Goal: Task Accomplishment & Management: Manage account settings

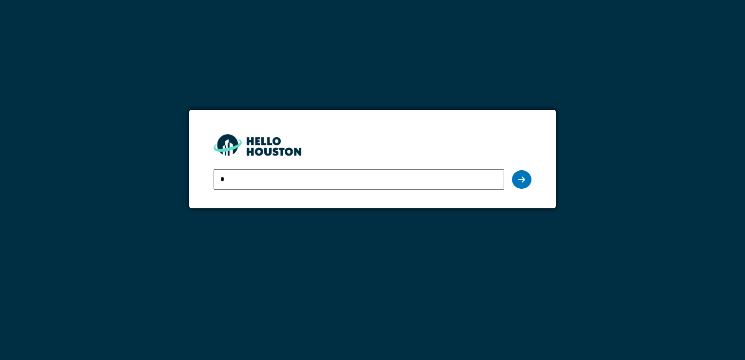
type input "**********"
click at [526, 180] on div at bounding box center [522, 179] width 20 height 19
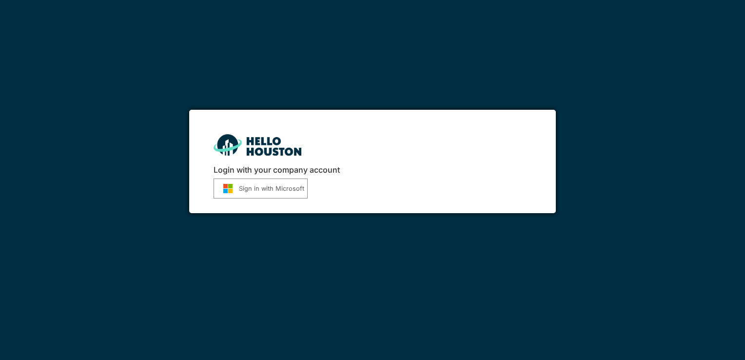
click at [289, 193] on button "Sign in with Microsoft" at bounding box center [261, 189] width 94 height 20
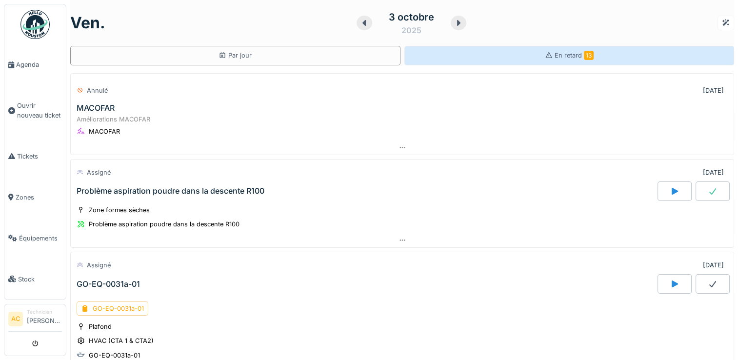
click at [590, 52] on div "En retard 13" at bounding box center [569, 56] width 330 height 20
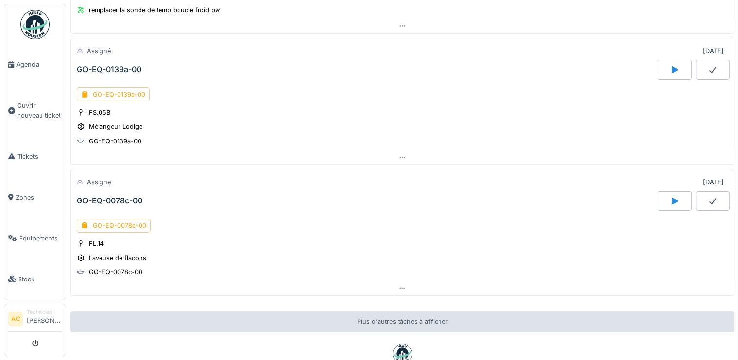
scroll to position [1281, 0]
click at [133, 87] on div "GO-EQ-0139a-00" at bounding box center [113, 94] width 73 height 14
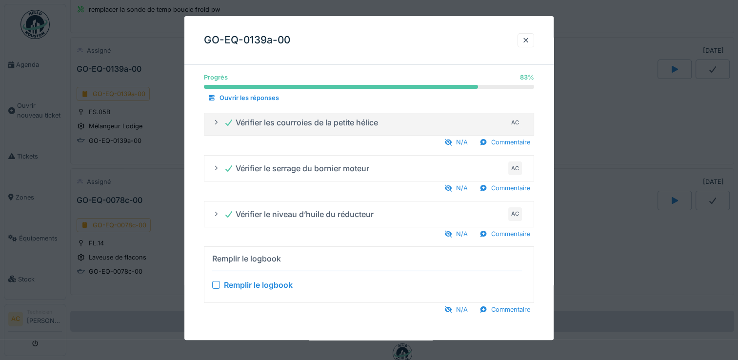
scroll to position [7, 0]
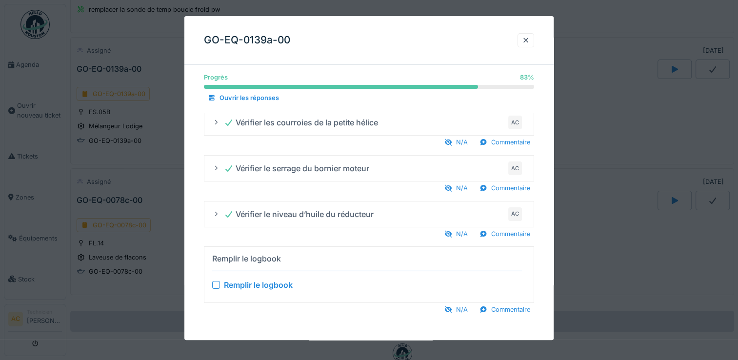
click at [218, 286] on div at bounding box center [216, 285] width 8 height 8
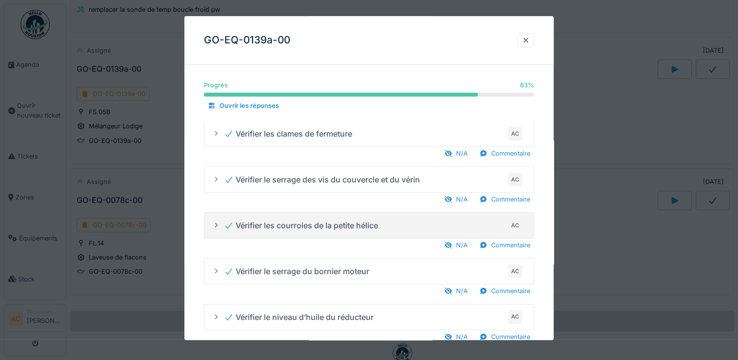
scroll to position [103, 0]
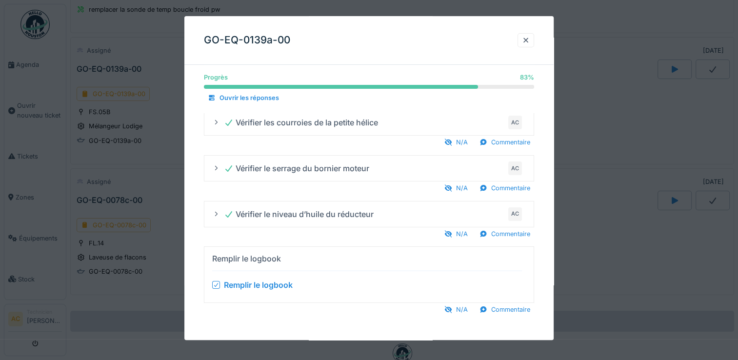
click at [215, 287] on div at bounding box center [216, 284] width 6 height 9
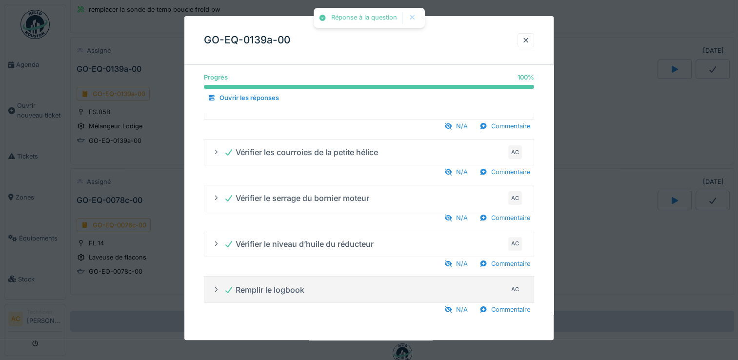
click at [215, 287] on icon at bounding box center [216, 289] width 8 height 6
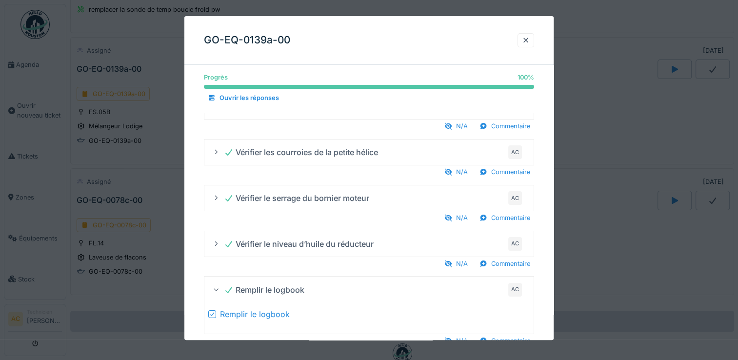
scroll to position [104, 0]
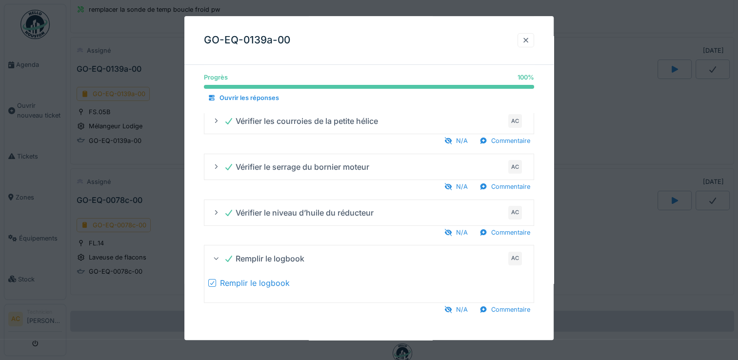
click at [530, 36] on div at bounding box center [526, 40] width 8 height 9
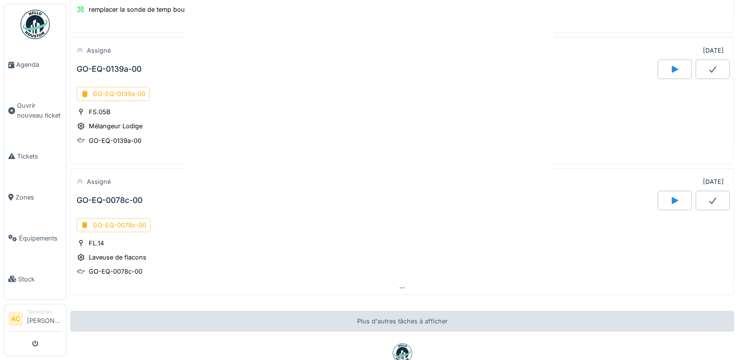
scroll to position [0, 0]
click at [98, 136] on div "GO-EQ-0139a-00" at bounding box center [115, 140] width 53 height 9
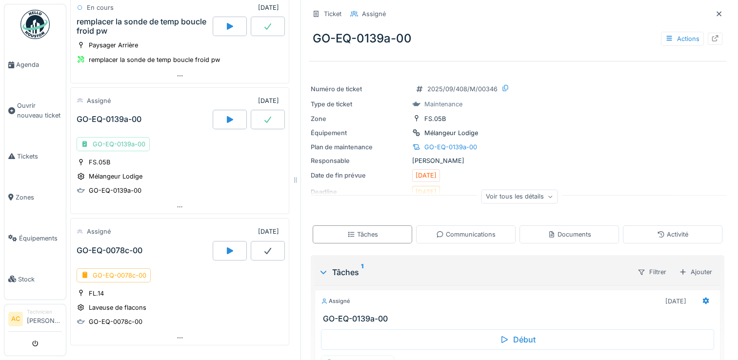
scroll to position [1380, 0]
click at [251, 113] on div at bounding box center [268, 119] width 34 height 20
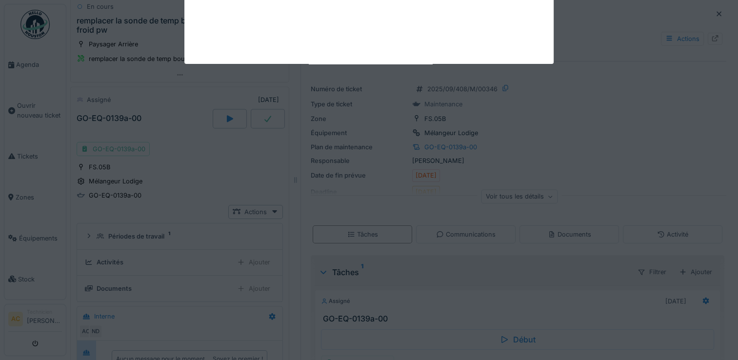
scroll to position [1427, 0]
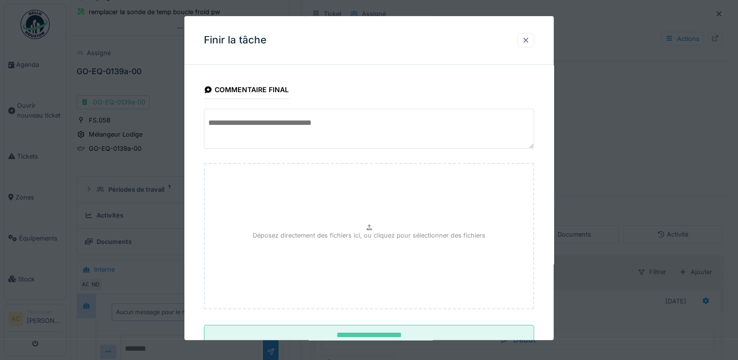
click at [528, 37] on div at bounding box center [526, 40] width 8 height 9
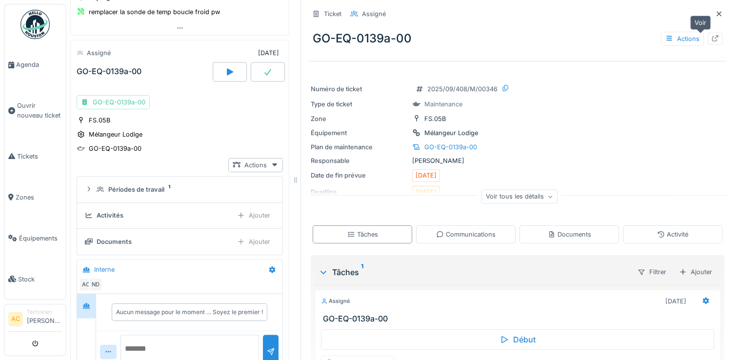
click at [711, 37] on icon at bounding box center [715, 38] width 8 height 6
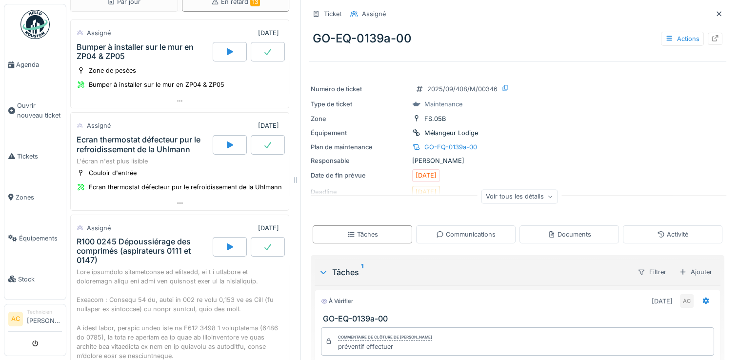
scroll to position [0, 0]
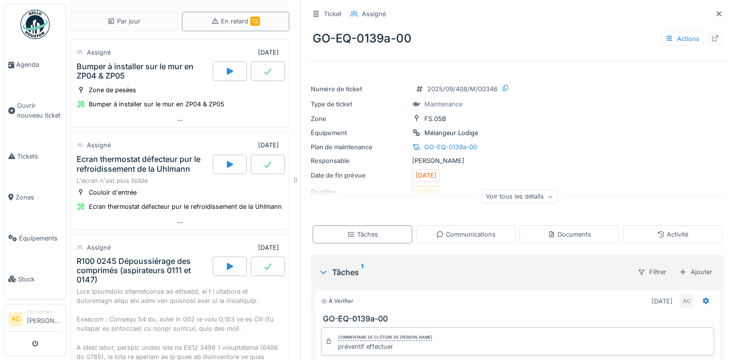
click at [35, 28] on img at bounding box center [34, 24] width 29 height 29
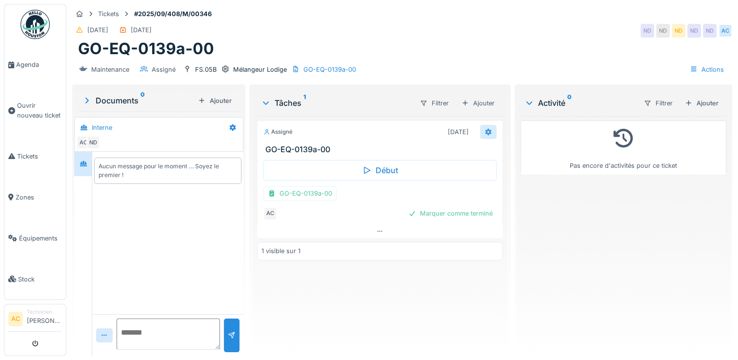
click at [485, 127] on div at bounding box center [488, 131] width 8 height 9
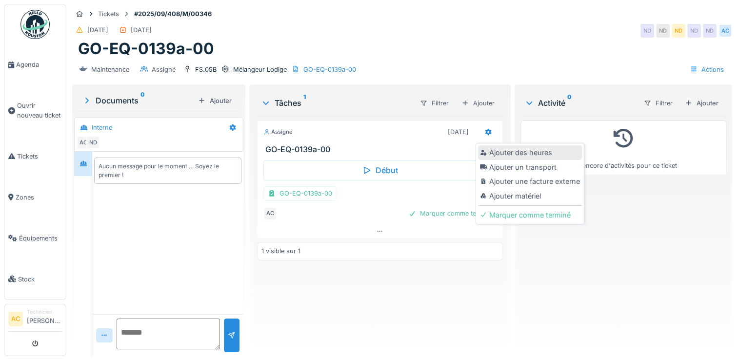
click at [502, 153] on div "Ajouter des heures" at bounding box center [530, 152] width 104 height 15
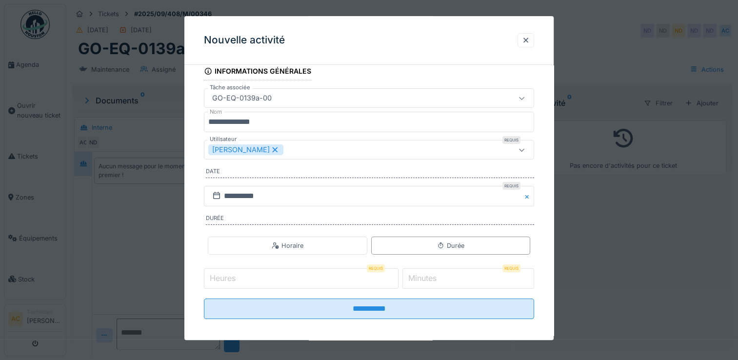
scroll to position [54, 0]
click at [255, 278] on input "Heures" at bounding box center [301, 277] width 195 height 20
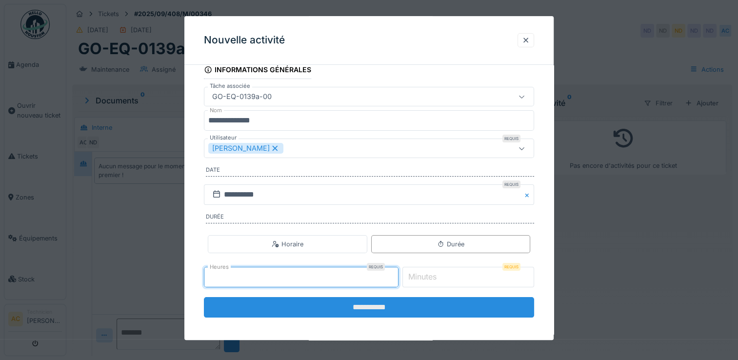
type input "*"
click at [340, 307] on input "**********" at bounding box center [369, 307] width 330 height 20
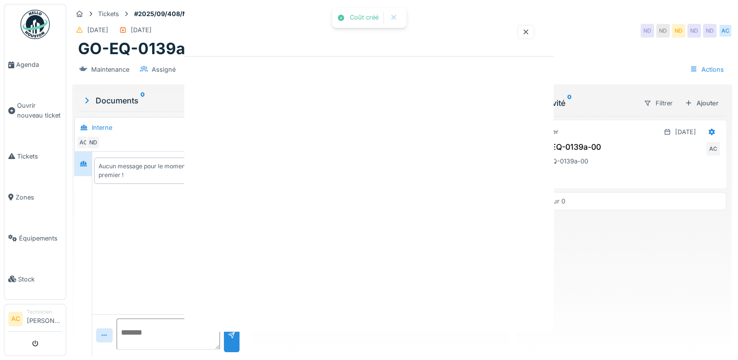
scroll to position [0, 0]
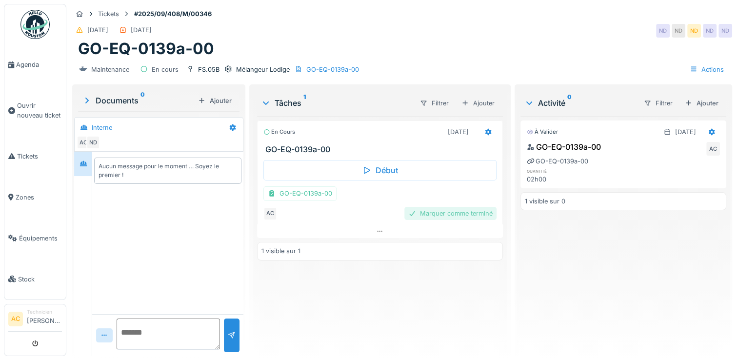
click at [444, 215] on div "Marquer comme terminé" at bounding box center [450, 213] width 92 height 13
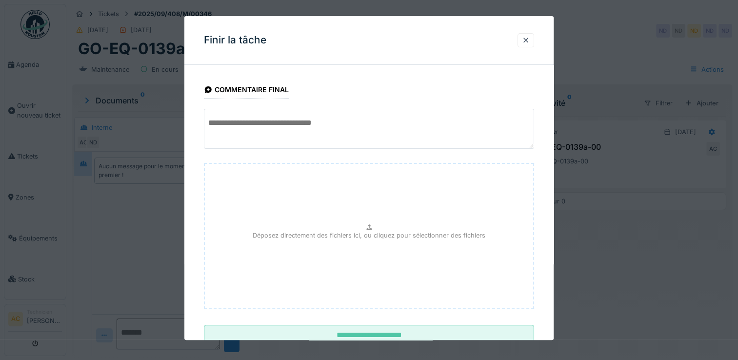
click at [378, 124] on textarea at bounding box center [369, 129] width 330 height 40
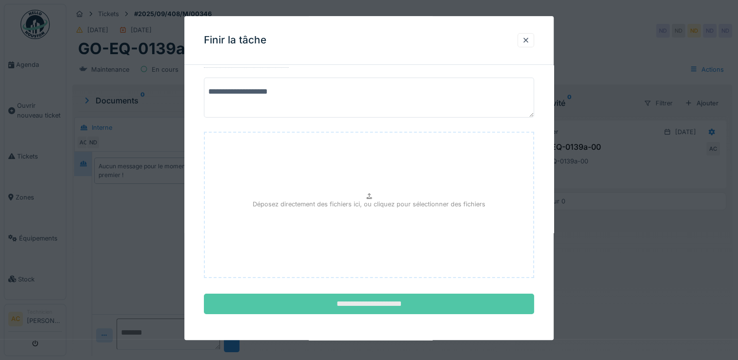
type textarea "**********"
click at [296, 303] on input "**********" at bounding box center [369, 304] width 330 height 20
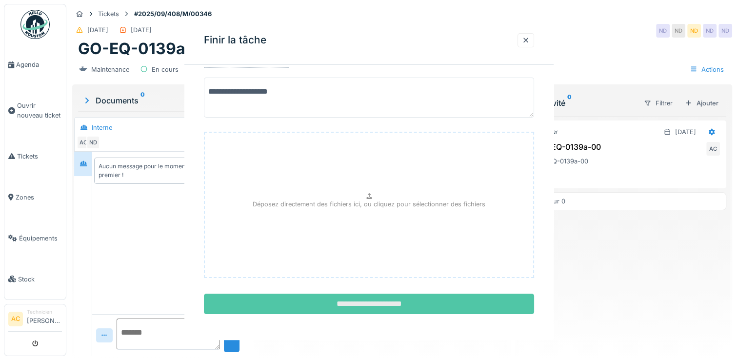
scroll to position [0, 0]
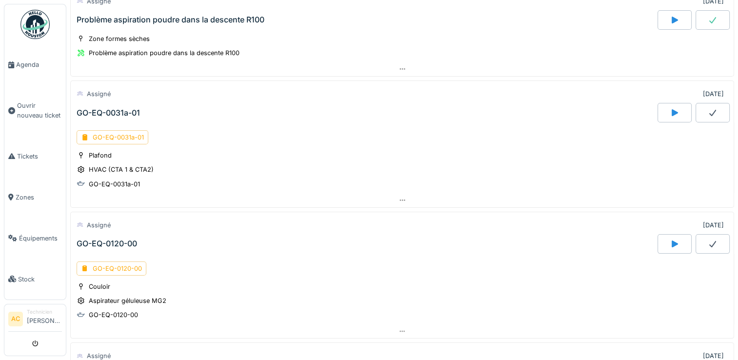
scroll to position [217, 0]
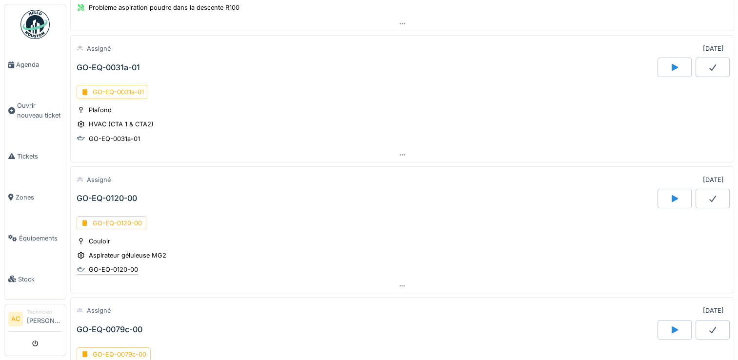
click at [101, 268] on div "GO-EQ-0120-00" at bounding box center [113, 269] width 49 height 9
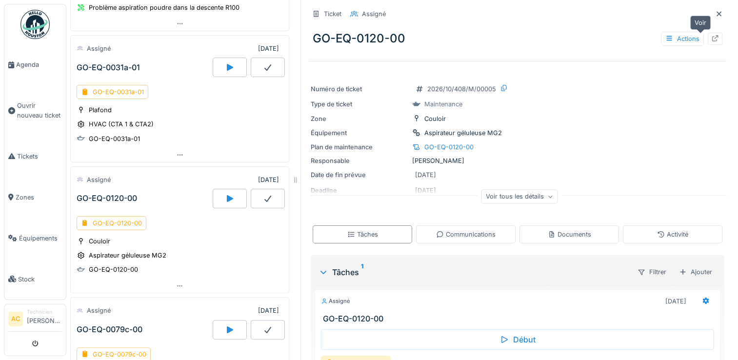
click at [711, 42] on div at bounding box center [715, 38] width 8 height 9
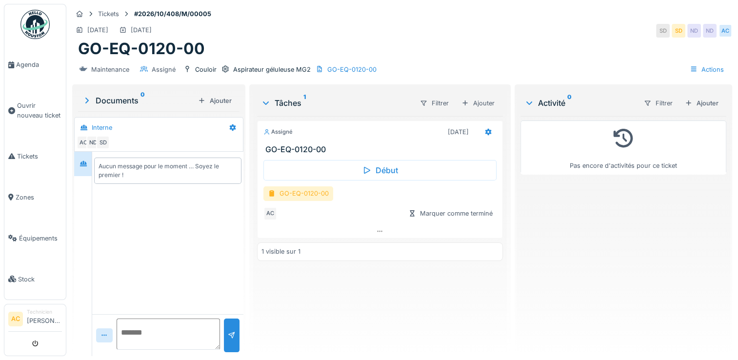
click at [295, 199] on div "GO-EQ-0120-00" at bounding box center [298, 193] width 70 height 14
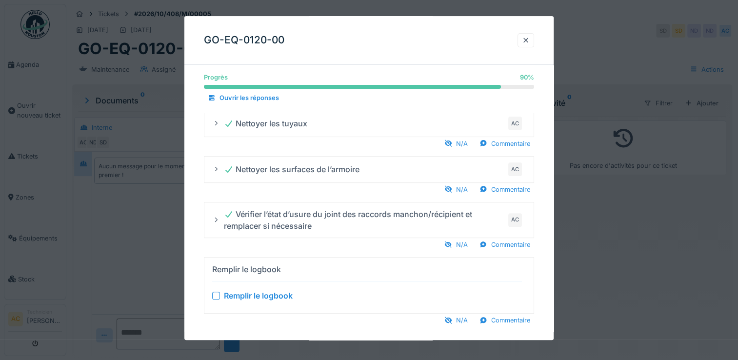
scroll to position [314, 0]
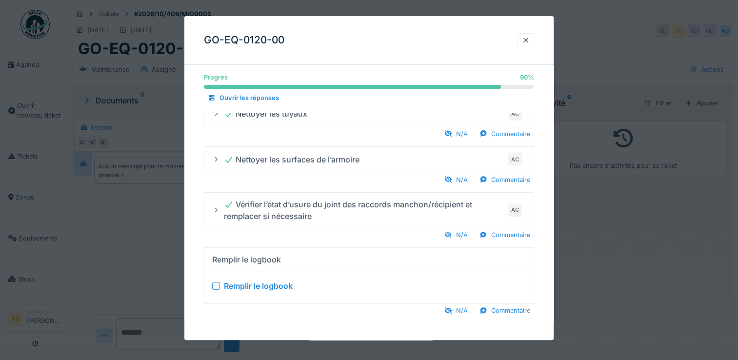
click at [219, 284] on div at bounding box center [216, 286] width 8 height 8
click at [339, 240] on div "Progrès 90 % 90 % Ouvrir les réponses Nettoyer les préfiltres de la pompe à vid…" at bounding box center [368, 50] width 369 height 583
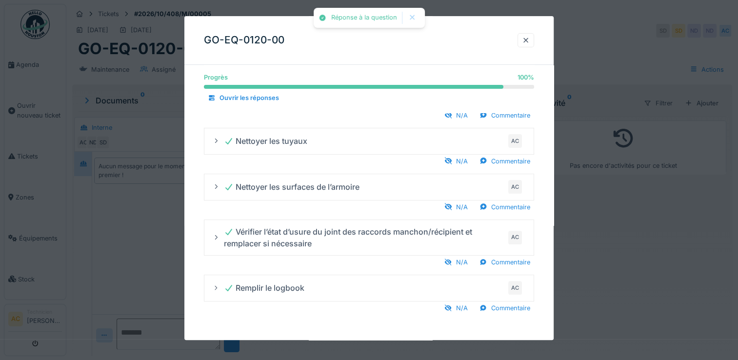
scroll to position [284, 0]
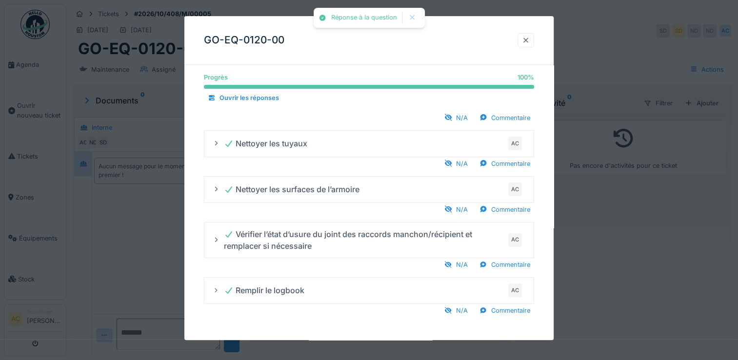
click at [530, 40] on div at bounding box center [526, 40] width 8 height 9
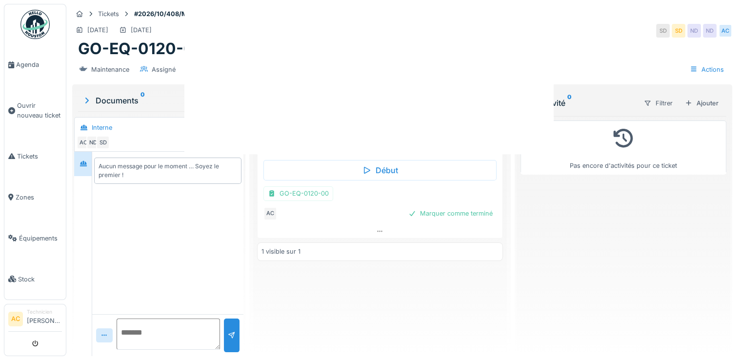
scroll to position [0, 0]
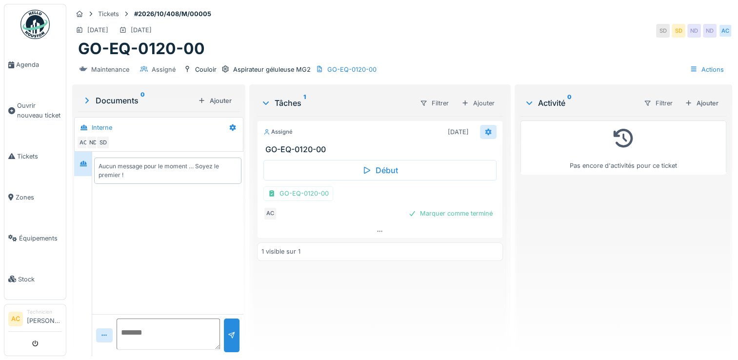
click at [485, 132] on icon at bounding box center [488, 131] width 6 height 7
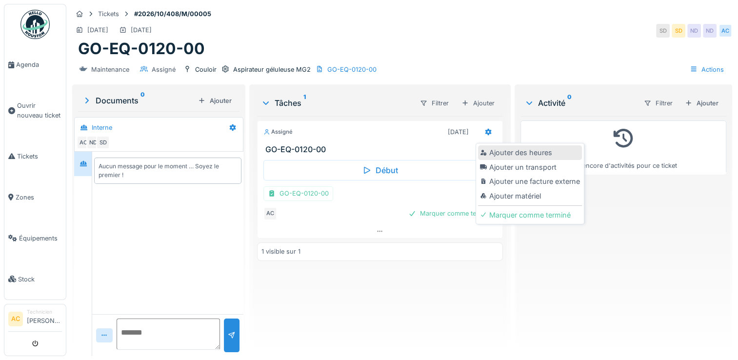
click at [509, 154] on div "Ajouter des heures" at bounding box center [530, 152] width 104 height 15
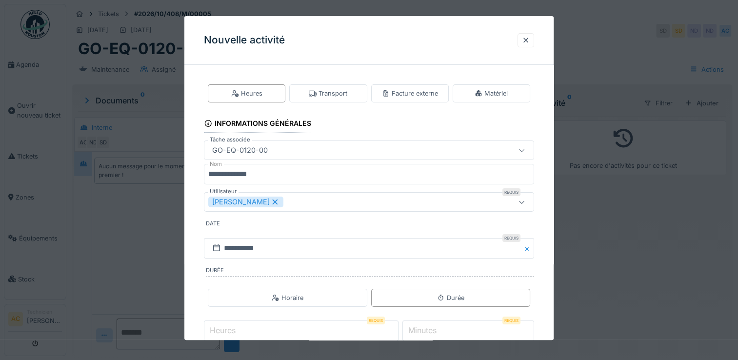
click at [287, 327] on input "Heures" at bounding box center [301, 330] width 195 height 20
type input "*"
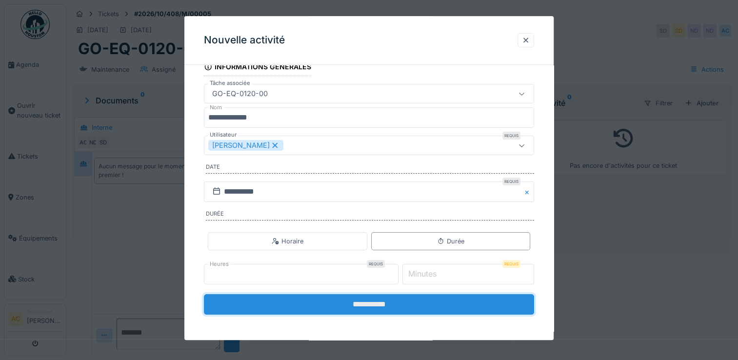
click at [336, 299] on input "**********" at bounding box center [369, 304] width 330 height 20
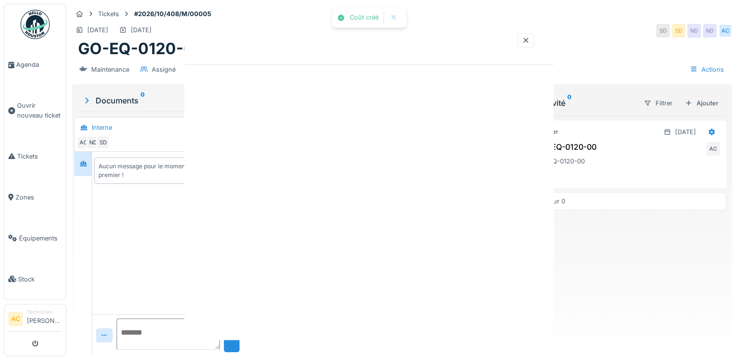
scroll to position [0, 0]
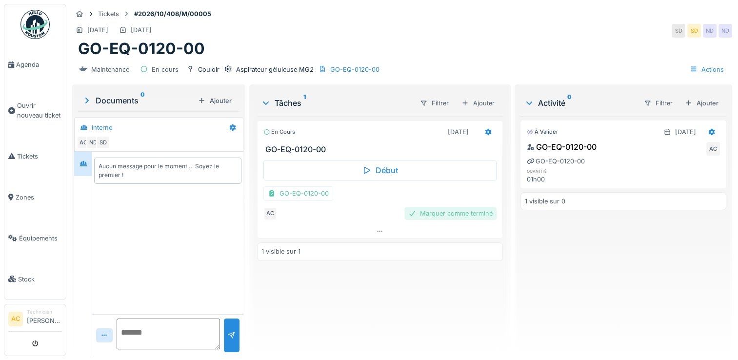
click at [467, 213] on div "Marquer comme terminé" at bounding box center [450, 213] width 92 height 13
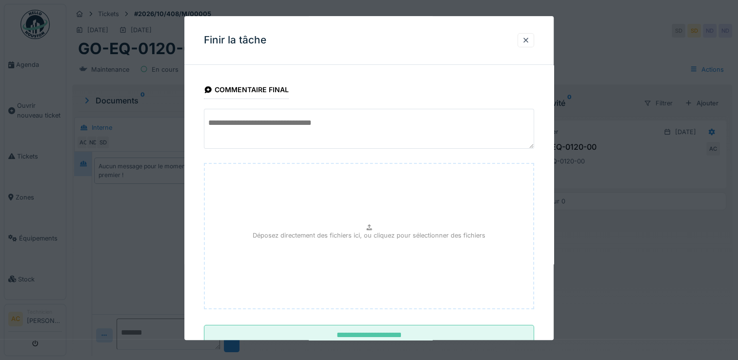
click at [296, 122] on textarea at bounding box center [369, 129] width 330 height 40
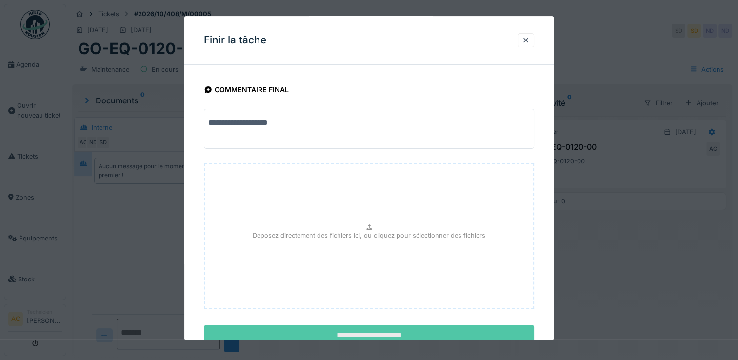
type textarea "**********"
click at [353, 333] on input "**********" at bounding box center [369, 335] width 330 height 20
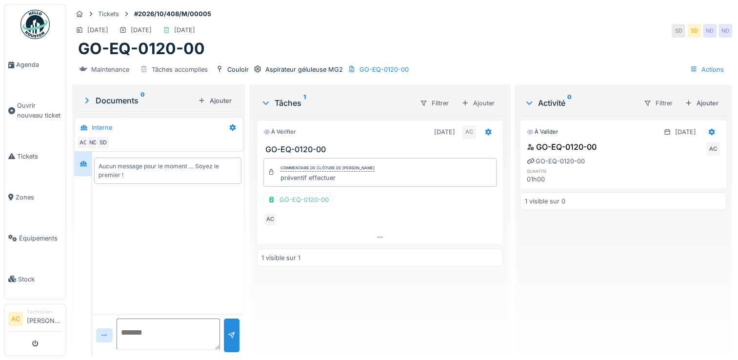
click at [38, 27] on img at bounding box center [34, 24] width 29 height 29
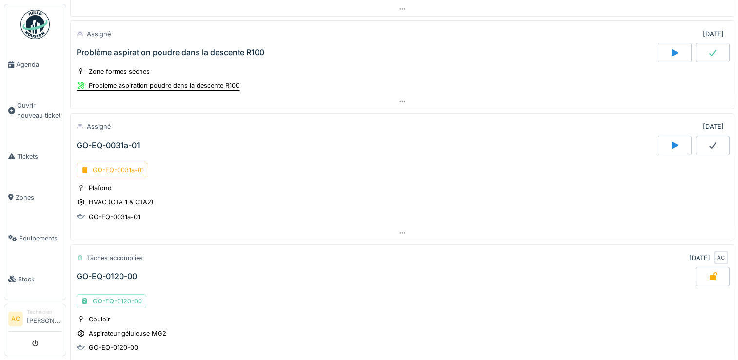
scroll to position [140, 0]
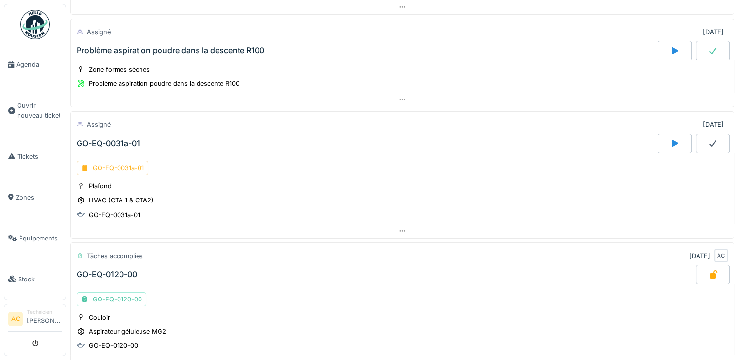
click at [135, 167] on div "GO-EQ-0031a-01" at bounding box center [113, 168] width 72 height 14
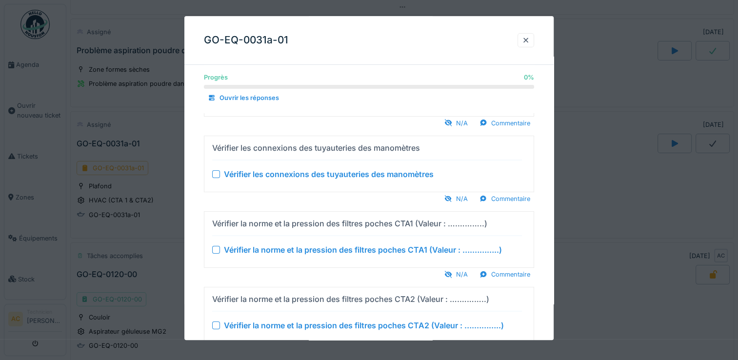
scroll to position [0, 0]
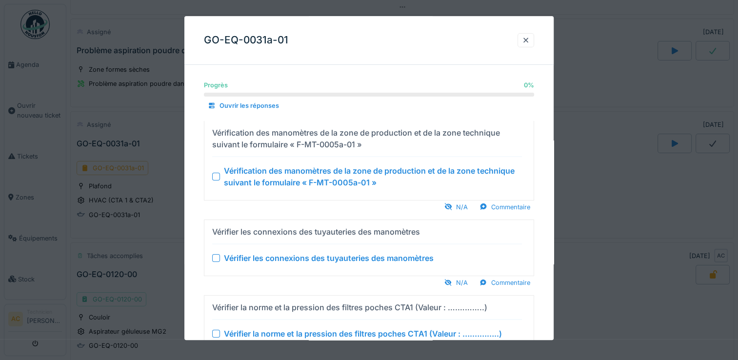
click at [216, 177] on div at bounding box center [216, 177] width 8 height 8
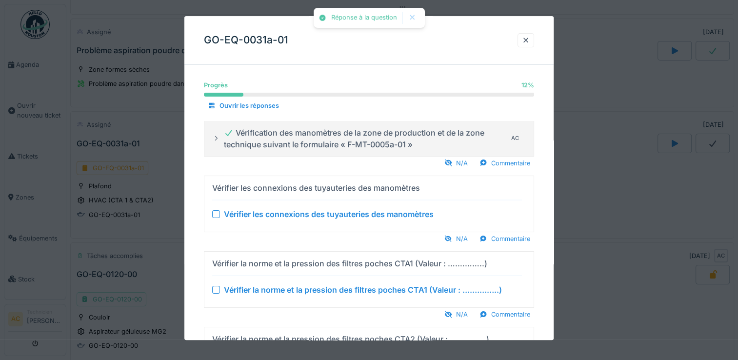
click at [218, 210] on div at bounding box center [216, 214] width 8 height 8
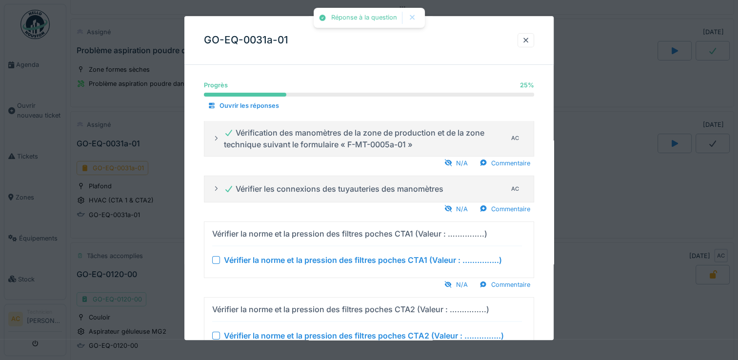
click at [217, 261] on div at bounding box center [216, 260] width 8 height 8
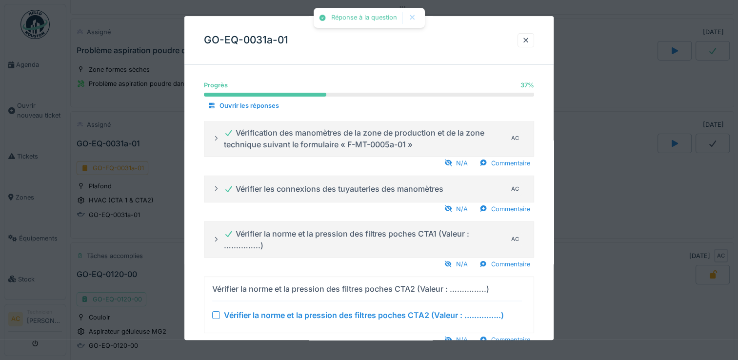
click at [216, 315] on div at bounding box center [216, 315] width 8 height 8
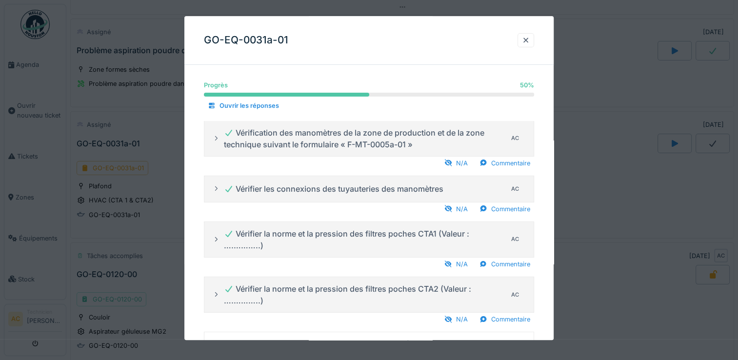
click at [217, 298] on div at bounding box center [216, 294] width 8 height 9
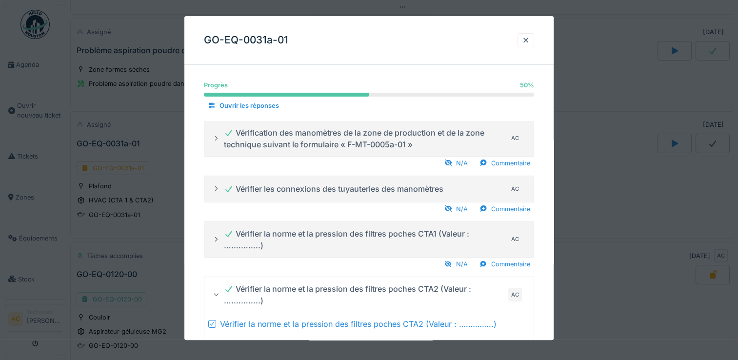
click at [218, 240] on icon at bounding box center [216, 239] width 8 height 6
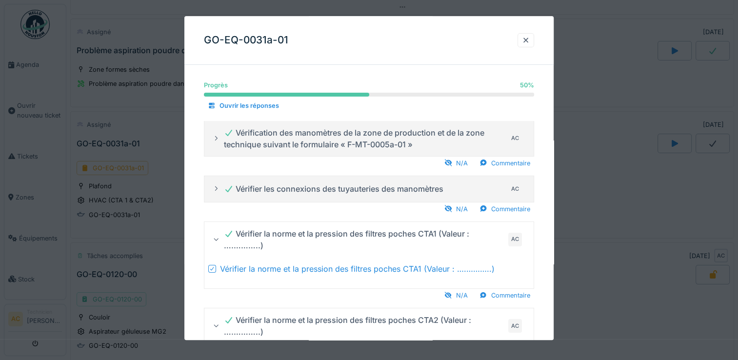
click at [209, 268] on icon at bounding box center [212, 268] width 6 height 5
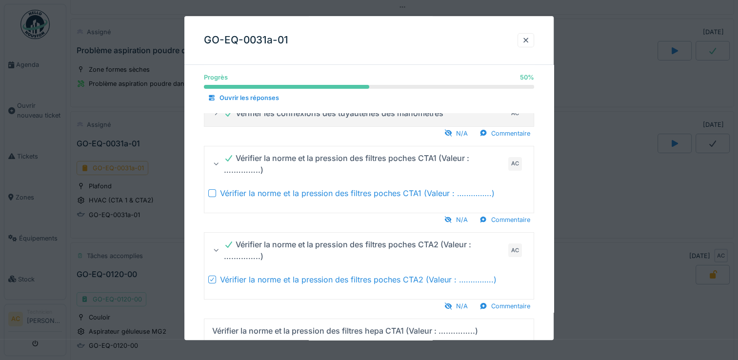
scroll to position [76, 0]
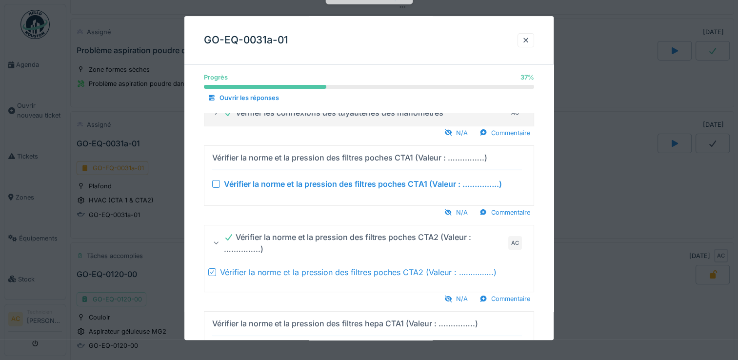
click at [211, 272] on icon at bounding box center [212, 272] width 6 height 5
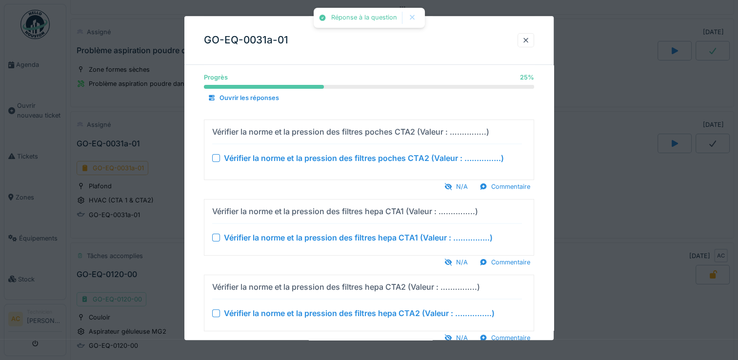
scroll to position [181, 0]
click at [525, 39] on div at bounding box center [526, 40] width 8 height 9
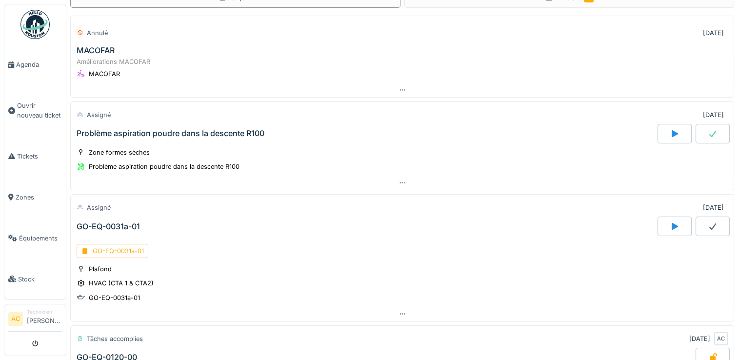
scroll to position [0, 0]
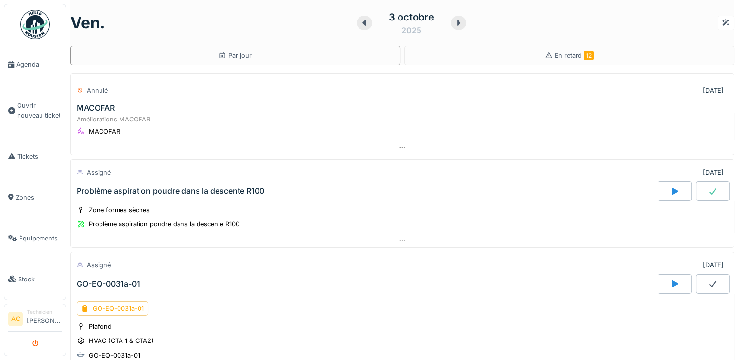
click at [33, 349] on button "submit" at bounding box center [35, 344] width 19 height 16
